Goal: Navigation & Orientation: Find specific page/section

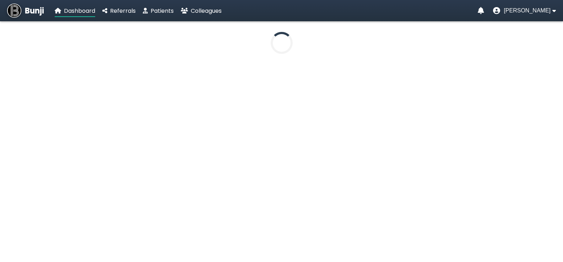
click at [22, 5] on link "Bunji" at bounding box center [25, 11] width 37 height 14
click at [27, 9] on span "Bunji" at bounding box center [34, 11] width 19 height 12
click at [15, 11] on img at bounding box center [14, 11] width 14 height 14
click at [205, 7] on span "Colleagues" at bounding box center [206, 11] width 31 height 8
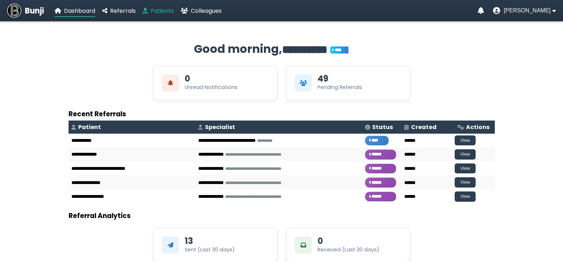
click at [155, 13] on span "Patients" at bounding box center [162, 11] width 23 height 8
